Goal: Information Seeking & Learning: Learn about a topic

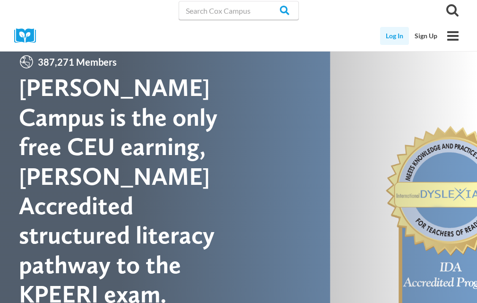
click at [393, 38] on link "Log In" at bounding box center [394, 36] width 29 height 18
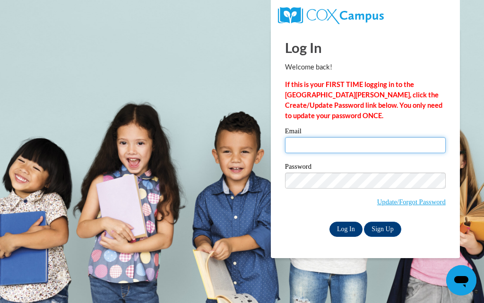
type input "evelynjunebug622@yahoo.com"
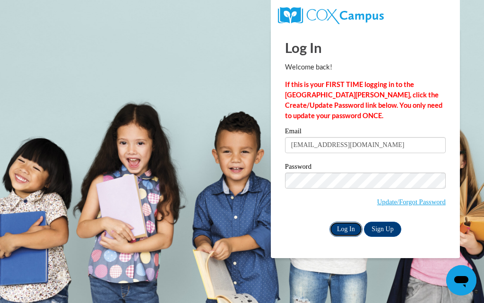
click at [348, 230] on input "Log In" at bounding box center [345, 229] width 33 height 15
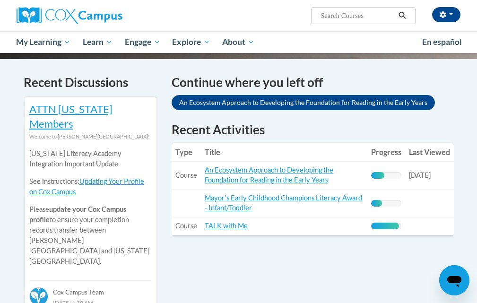
scroll to position [283, 0]
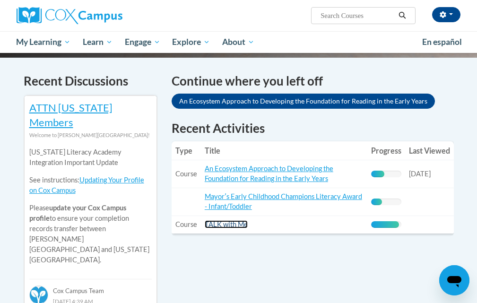
click at [227, 223] on link "TALK with Me" at bounding box center [226, 224] width 43 height 8
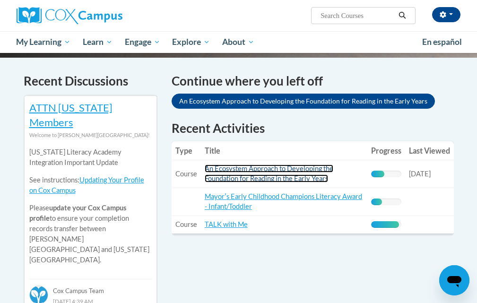
click at [243, 176] on link "An Ecosystem Approach to Developing the Foundation for Reading in the Early Yea…" at bounding box center [269, 173] width 128 height 18
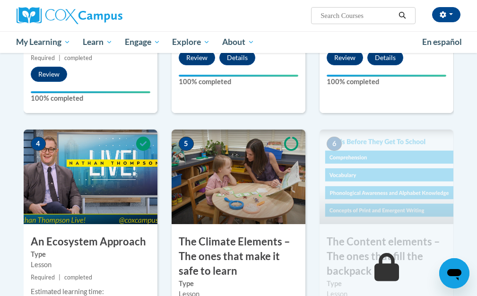
scroll to position [425, 0]
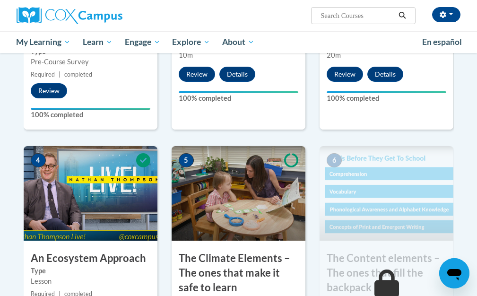
click at [236, 201] on img at bounding box center [238, 193] width 134 height 94
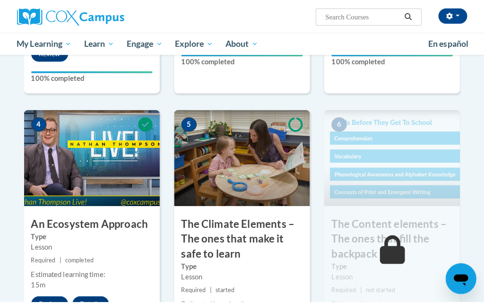
scroll to position [567, 0]
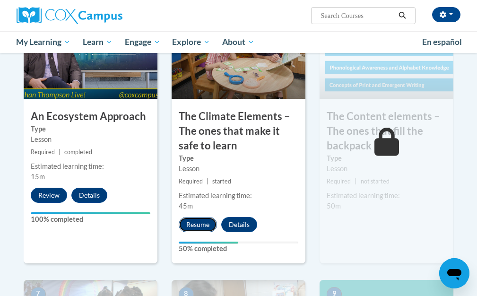
click at [198, 227] on button "Resume" at bounding box center [198, 224] width 38 height 15
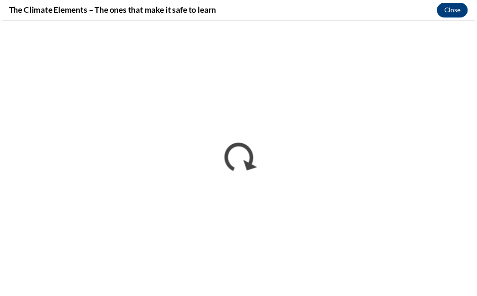
scroll to position [0, 0]
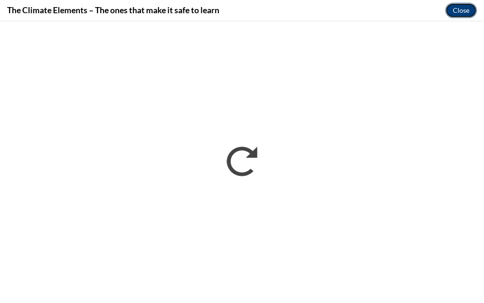
click at [461, 7] on button "Close" at bounding box center [461, 10] width 32 height 15
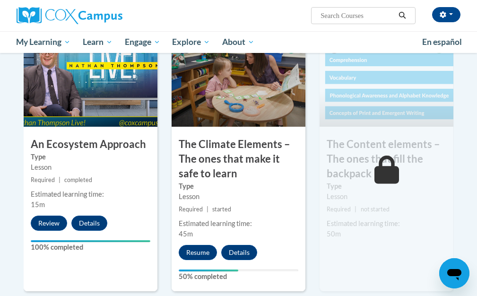
scroll to position [520, 0]
